Goal: Task Accomplishment & Management: Use online tool/utility

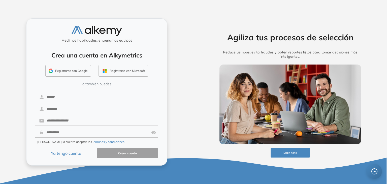
click at [69, 154] on button "Ya tengo cuenta" at bounding box center [65, 153] width 61 height 10
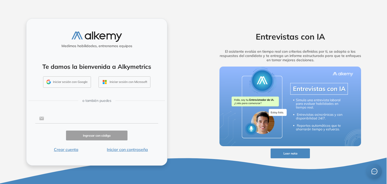
click at [97, 120] on input "text" at bounding box center [101, 118] width 114 height 10
type input "**********"
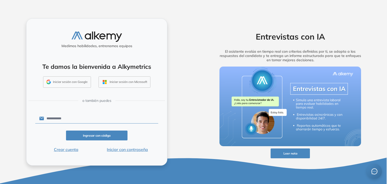
click at [125, 150] on button "Iniciar con contraseña" at bounding box center [127, 149] width 61 height 6
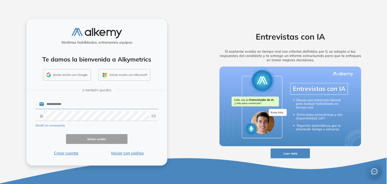
click at [89, 107] on input "**********" at bounding box center [101, 104] width 114 height 10
click at [99, 137] on button "Iniciar sesión" at bounding box center [96, 139] width 61 height 10
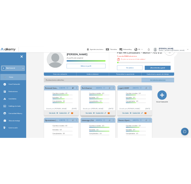
scroll to position [50, 0]
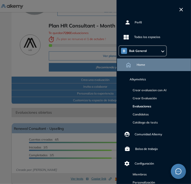
click at [145, 105] on link "Evaluaciones" at bounding box center [141, 106] width 21 height 4
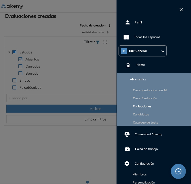
scroll to position [12, 0]
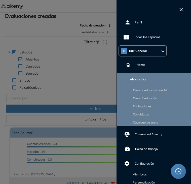
click at [181, 10] on icon "button" at bounding box center [181, 10] width 4 height 4
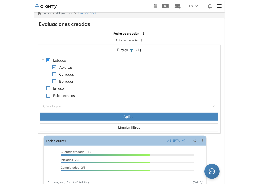
scroll to position [0, 0]
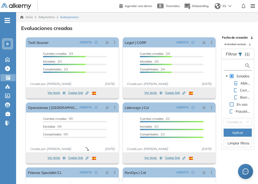
click at [235, 66] on input "text" at bounding box center [235, 65] width 20 height 5
type input "**********"
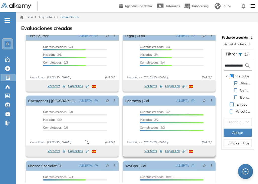
scroll to position [0, 0]
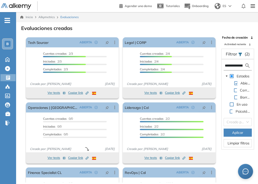
click at [246, 65] on img at bounding box center [248, 65] width 6 height 6
click at [238, 131] on span "Aplicar" at bounding box center [237, 133] width 11 height 6
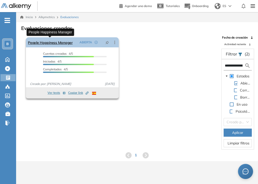
click at [61, 42] on link "People Happiness Manager" at bounding box center [50, 42] width 45 height 10
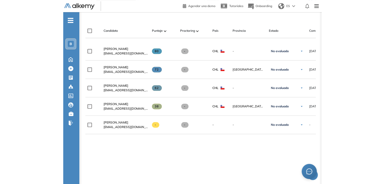
scroll to position [156, 0]
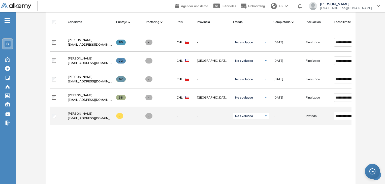
click at [339, 119] on input "**********" at bounding box center [345, 116] width 21 height 6
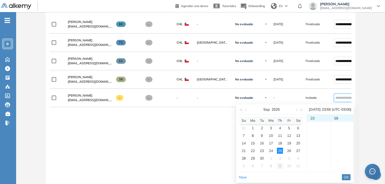
scroll to position [199, 0]
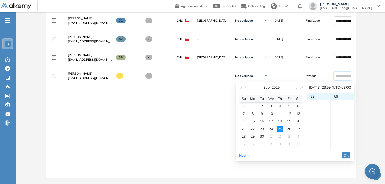
type input "**********"
click at [348, 152] on span "OK" at bounding box center [345, 155] width 5 height 6
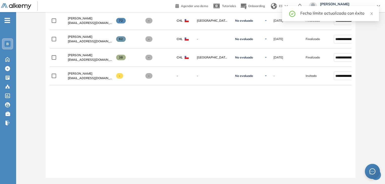
drag, startPoint x: 278, startPoint y: 171, endPoint x: 310, endPoint y: 169, distance: 32.3
click at [310, 170] on div at bounding box center [201, 172] width 302 height 4
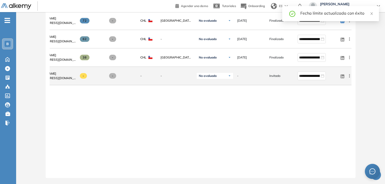
click at [349, 77] on div "linkedin Ver perfil Enviar email Ocultar Evaluar Reiniciar Eliminar" at bounding box center [344, 76] width 14 height 14
click at [349, 75] on icon at bounding box center [349, 75] width 1 height 3
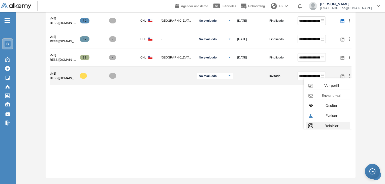
click at [327, 123] on span "Reiniciar" at bounding box center [330, 125] width 15 height 5
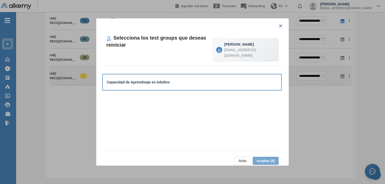
click at [192, 79] on div "Capacidad de Aprendizaje en Adultos" at bounding box center [192, 82] width 170 height 6
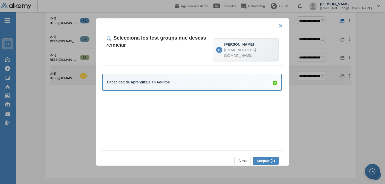
click at [263, 161] on span "Aceptar (1)" at bounding box center [265, 161] width 18 height 6
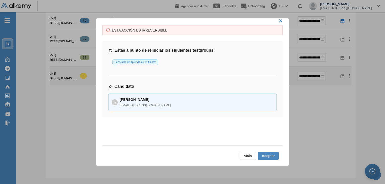
scroll to position [7, 0]
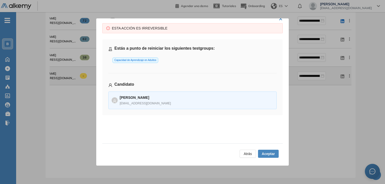
click at [266, 153] on span "Aceptar" at bounding box center [267, 154] width 13 height 6
